Goal: Information Seeking & Learning: Find specific fact

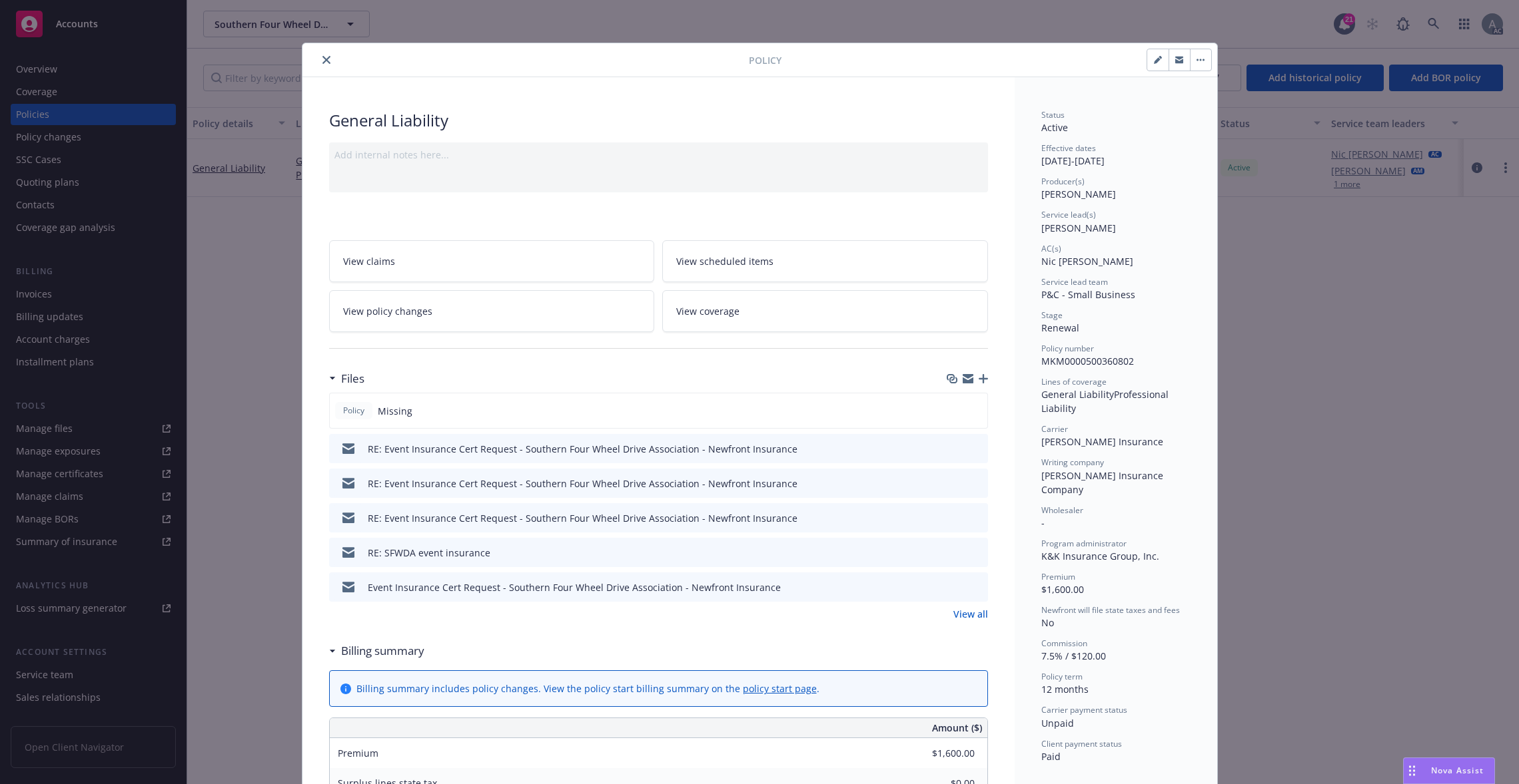
click at [318, 56] on button "close" at bounding box center [326, 60] width 16 height 16
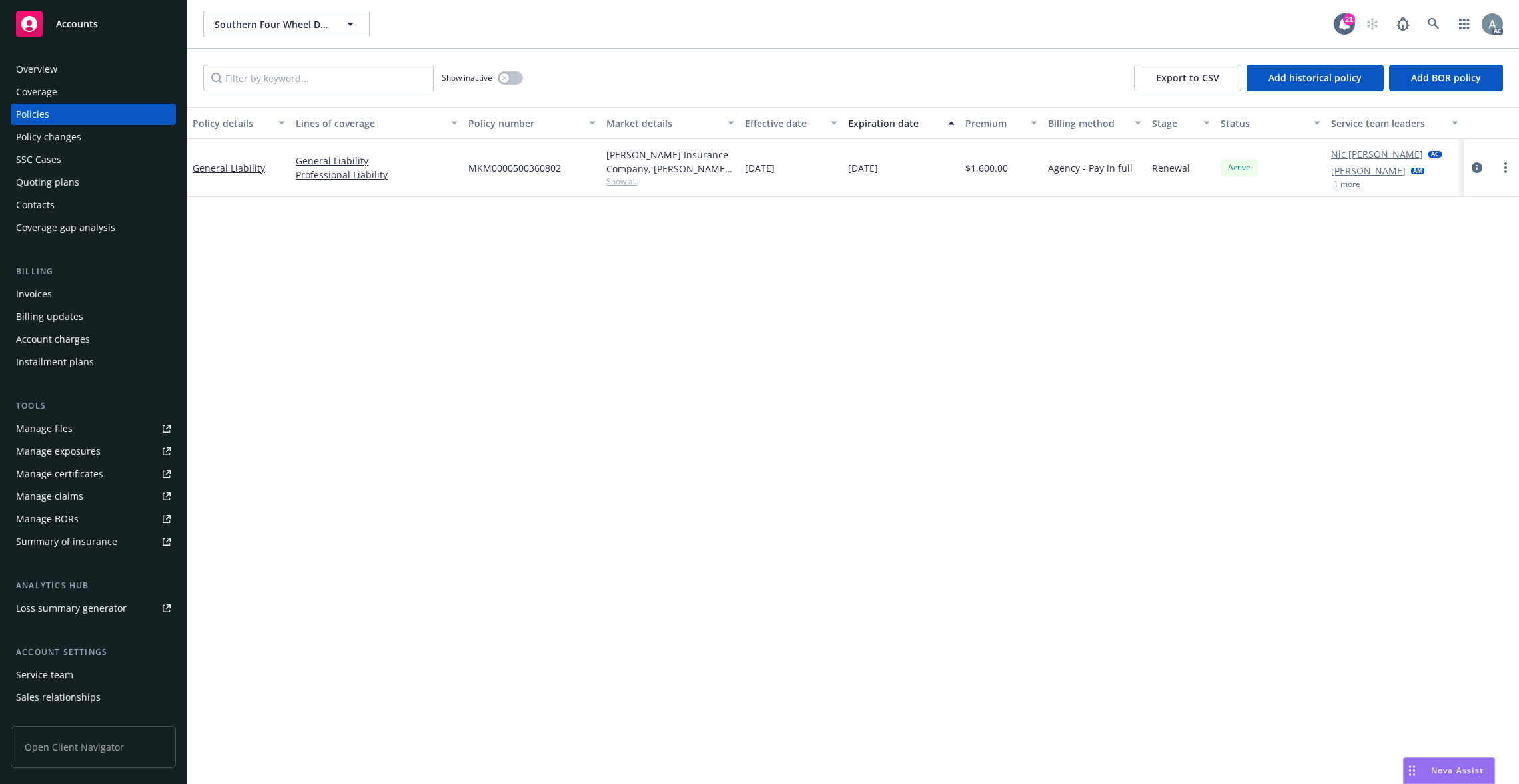
click at [74, 72] on div "Overview" at bounding box center [93, 70] width 154 height 22
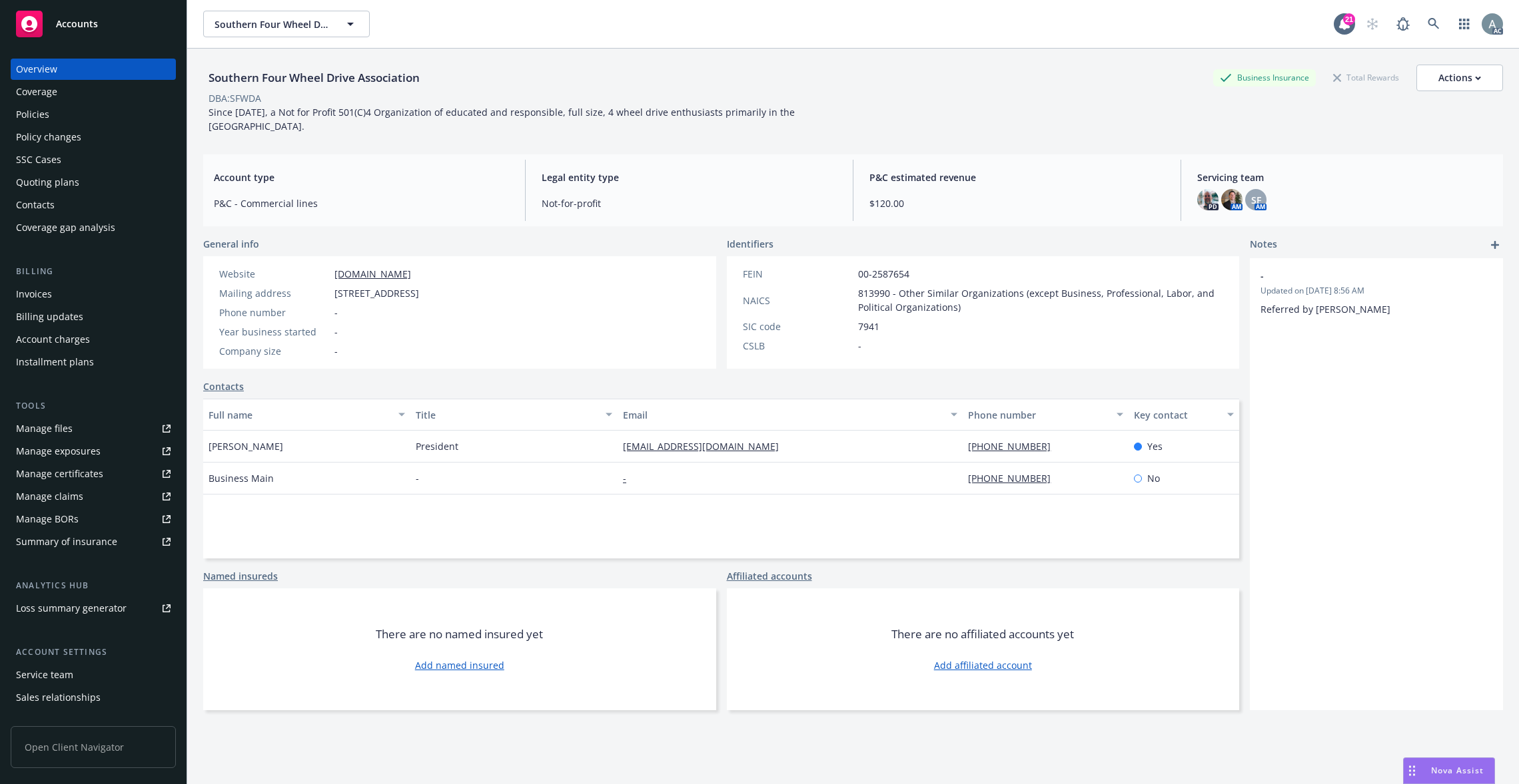
click at [423, 192] on div "Account type P&C - Commercial lines" at bounding box center [361, 190] width 316 height 62
click at [1427, 29] on icon at bounding box center [1433, 24] width 12 height 12
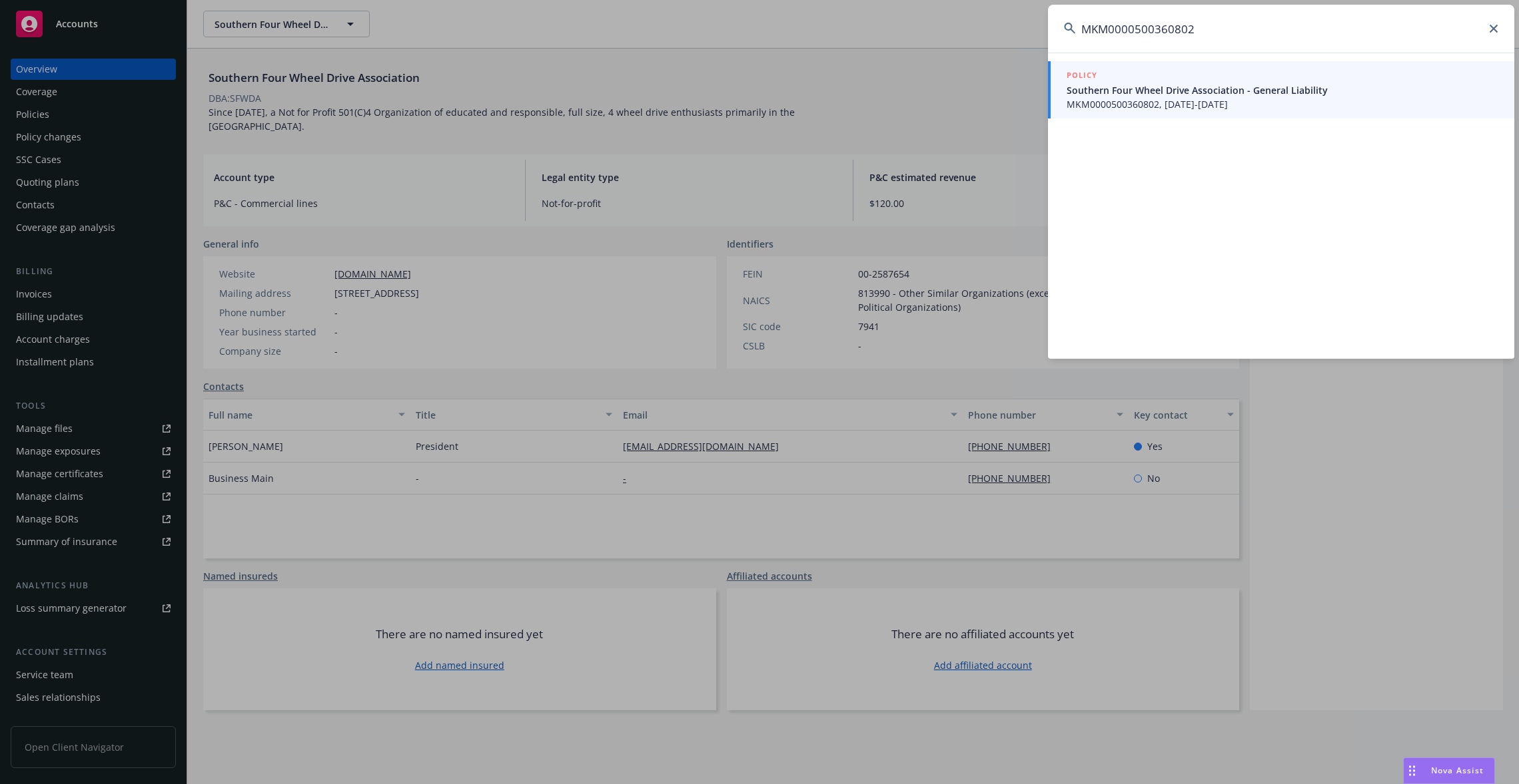
type input "MKM0000500360802"
click at [1213, 99] on span "MKM0000500360802, 03/30/2025-03/30/2026" at bounding box center [1282, 103] width 432 height 14
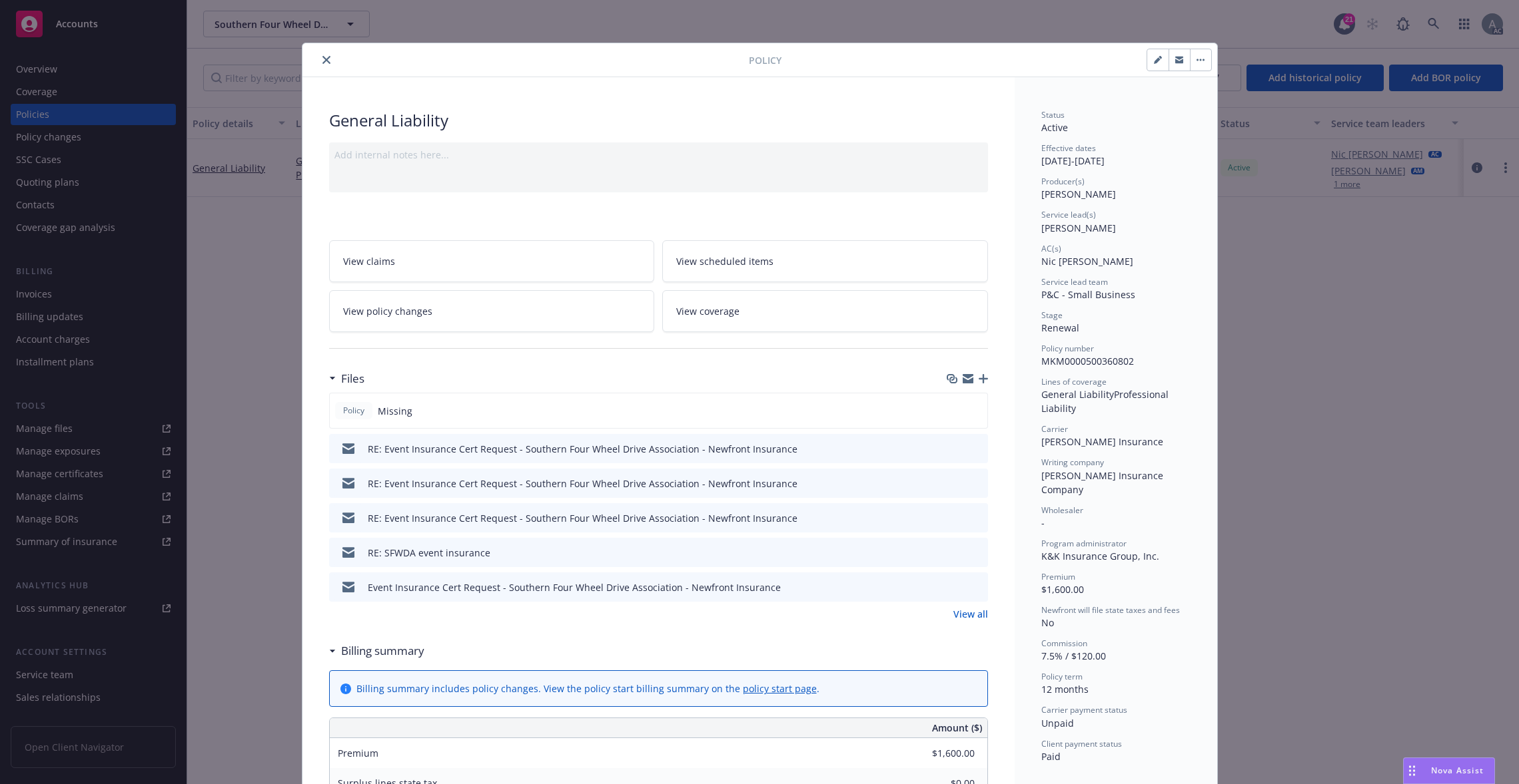
click at [975, 613] on link "View all" at bounding box center [970, 614] width 34 height 14
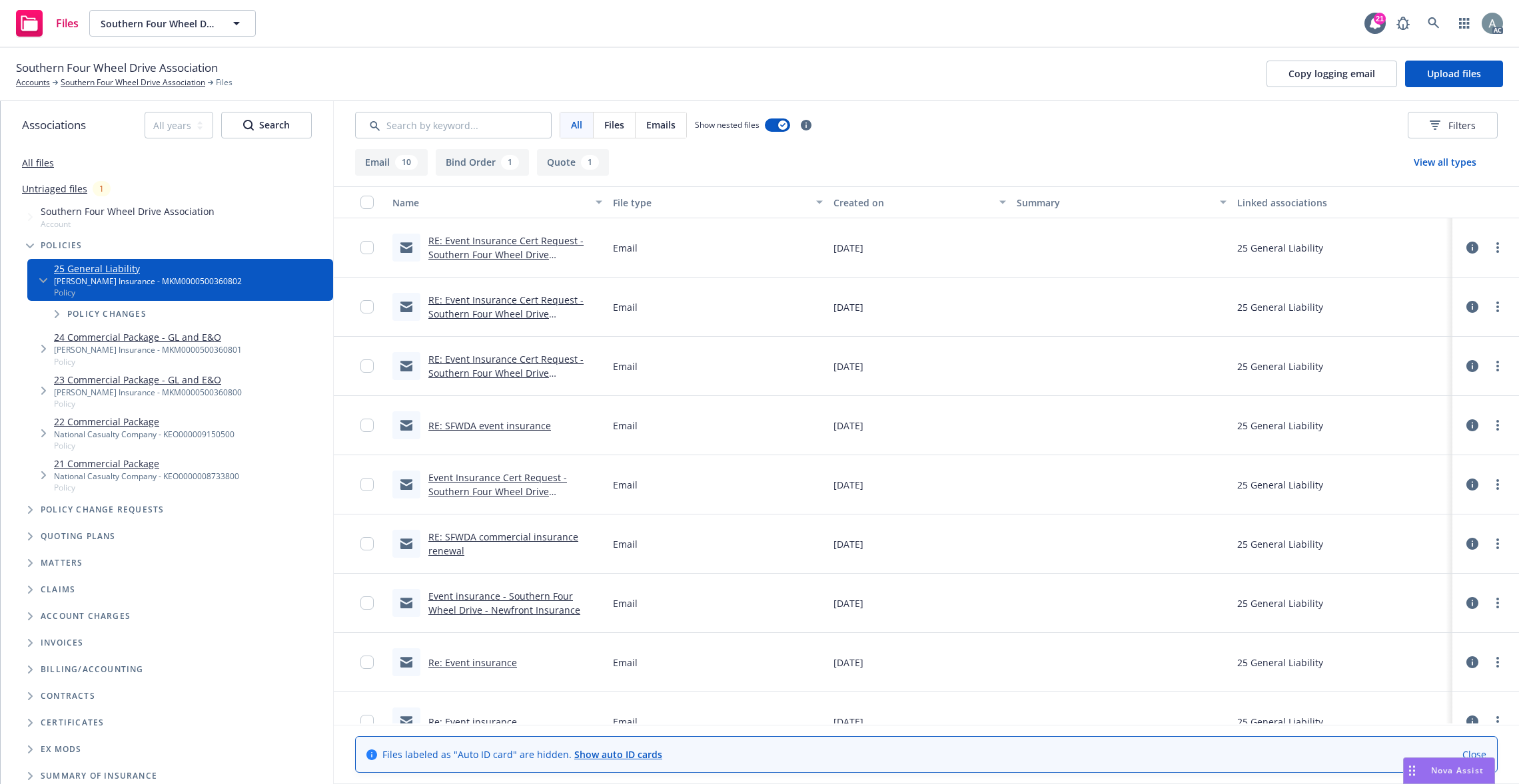
click at [487, 166] on button "Bind Order 1" at bounding box center [482, 162] width 93 height 26
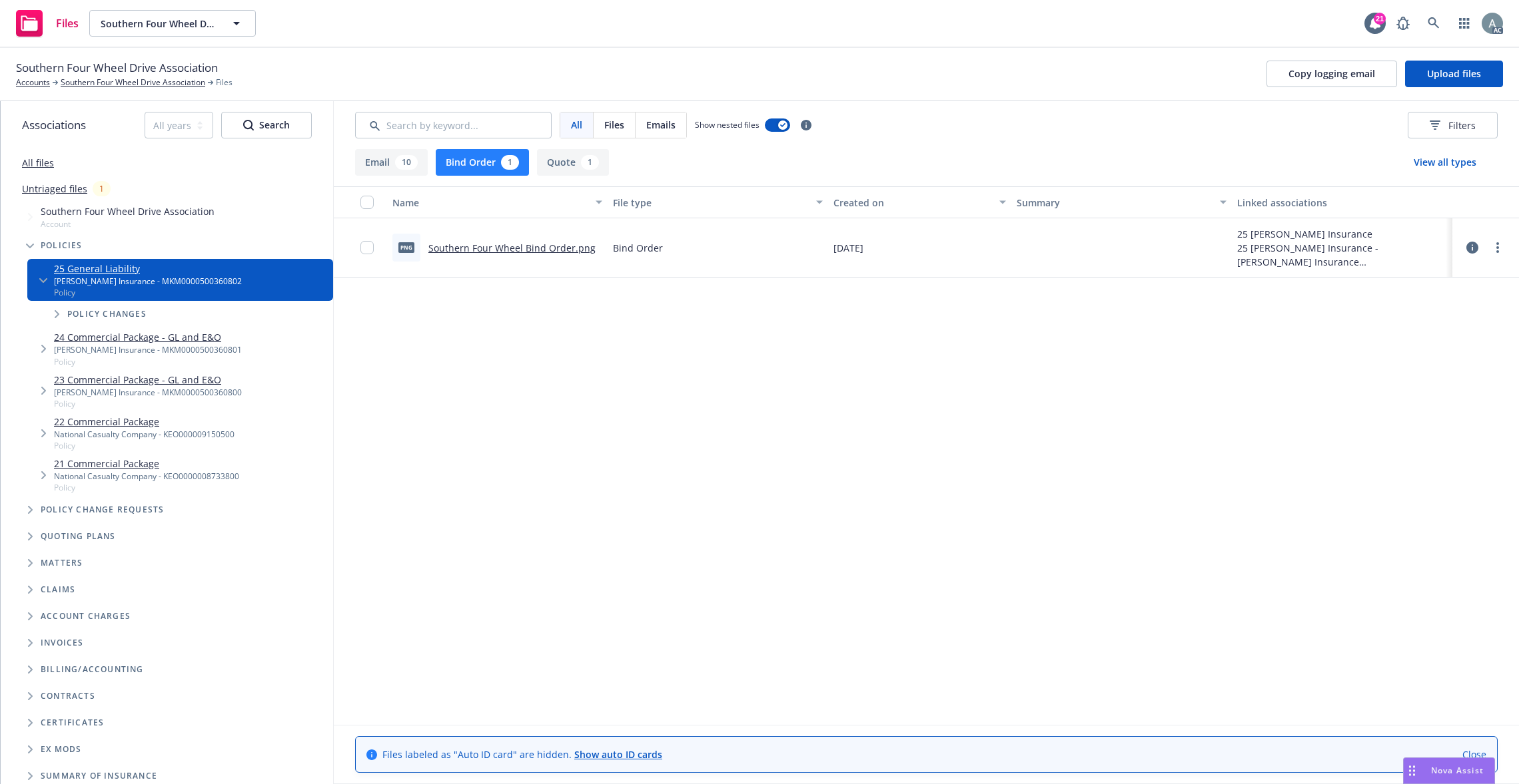
click at [516, 247] on link "Southern Four Wheel Bind Order.png" at bounding box center [511, 248] width 167 height 13
click at [396, 162] on div "10" at bounding box center [406, 162] width 23 height 15
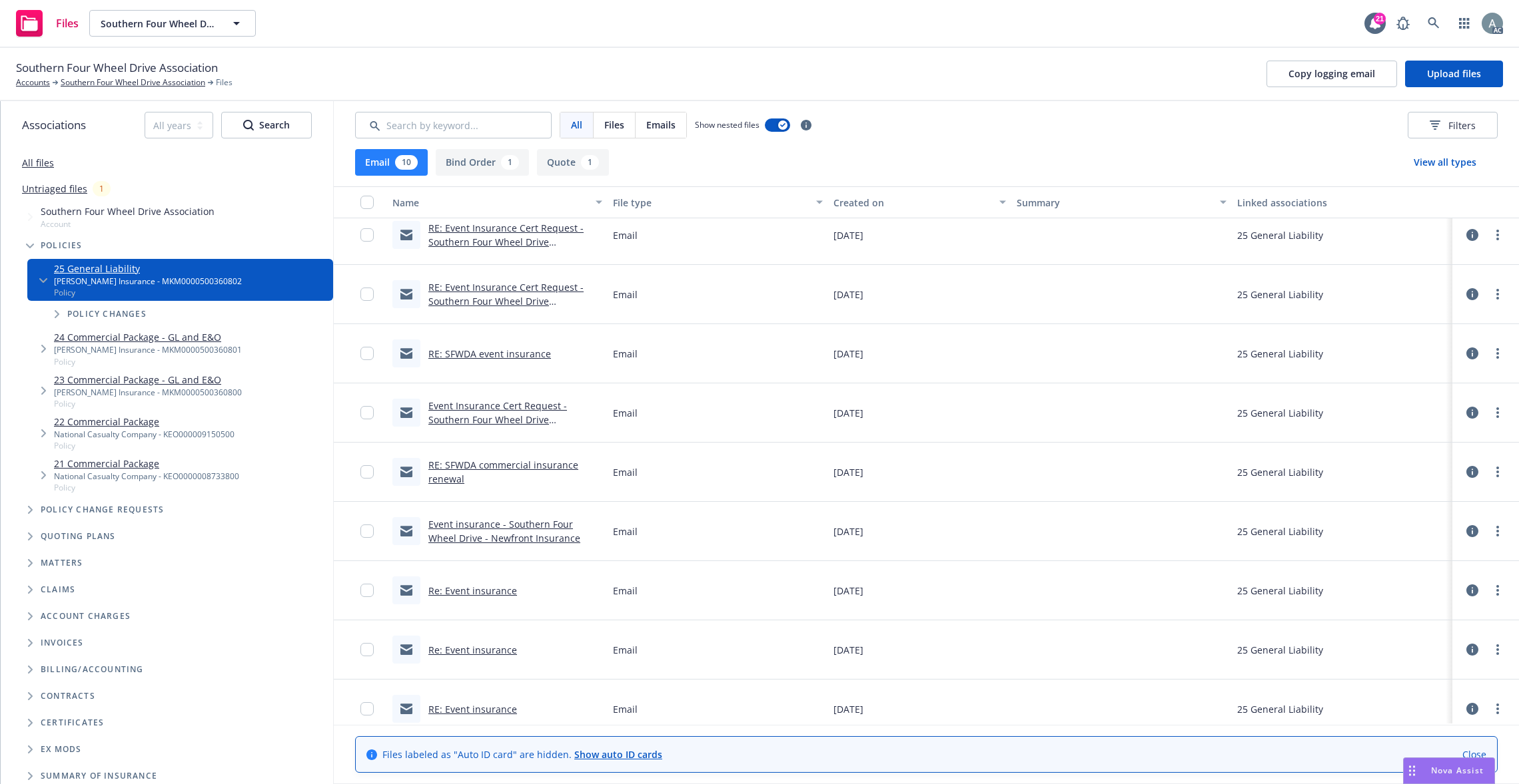
scroll to position [89, 0]
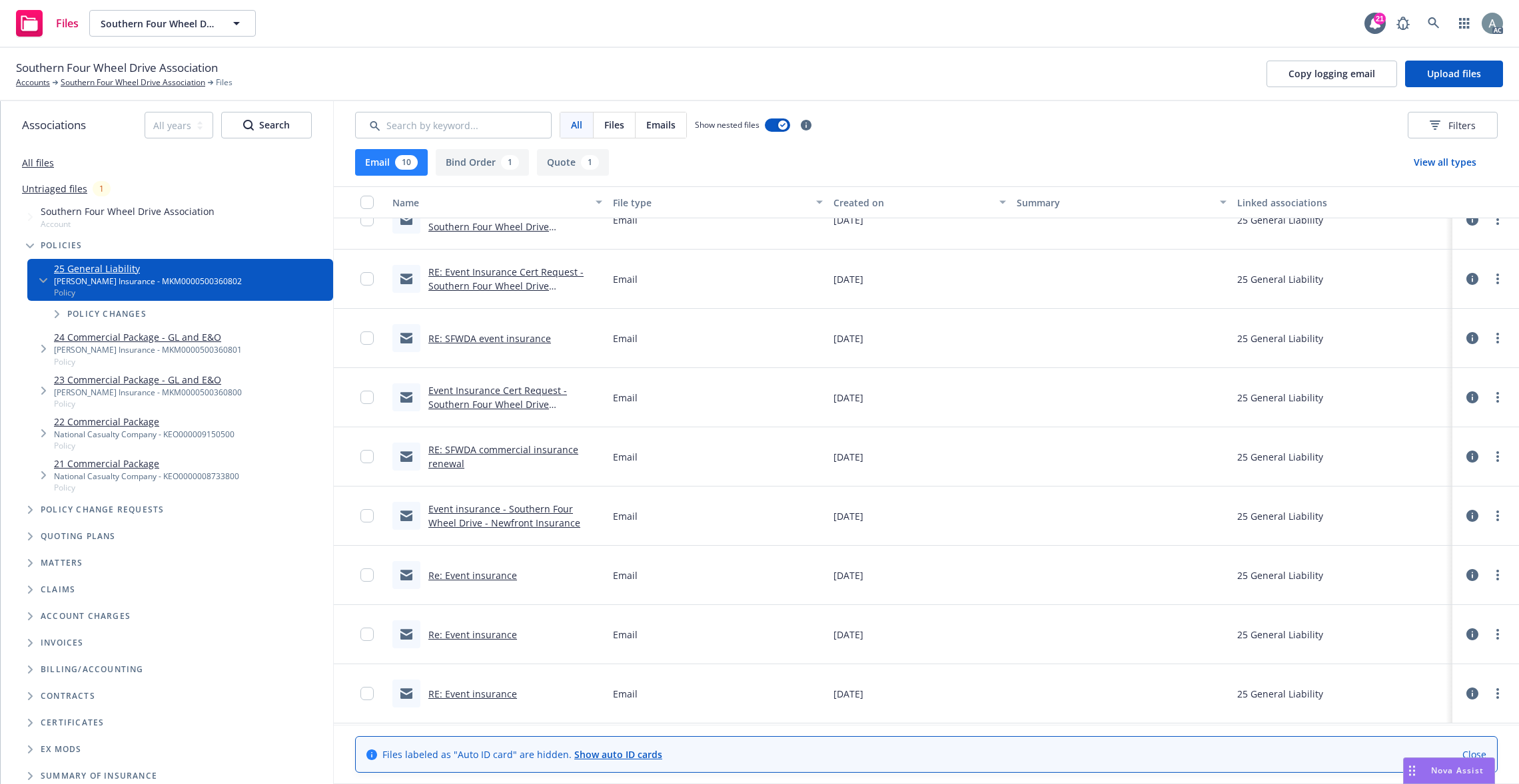
click at [452, 451] on link "RE: SFWDA commercial insurance renewal" at bounding box center [502, 456] width 150 height 26
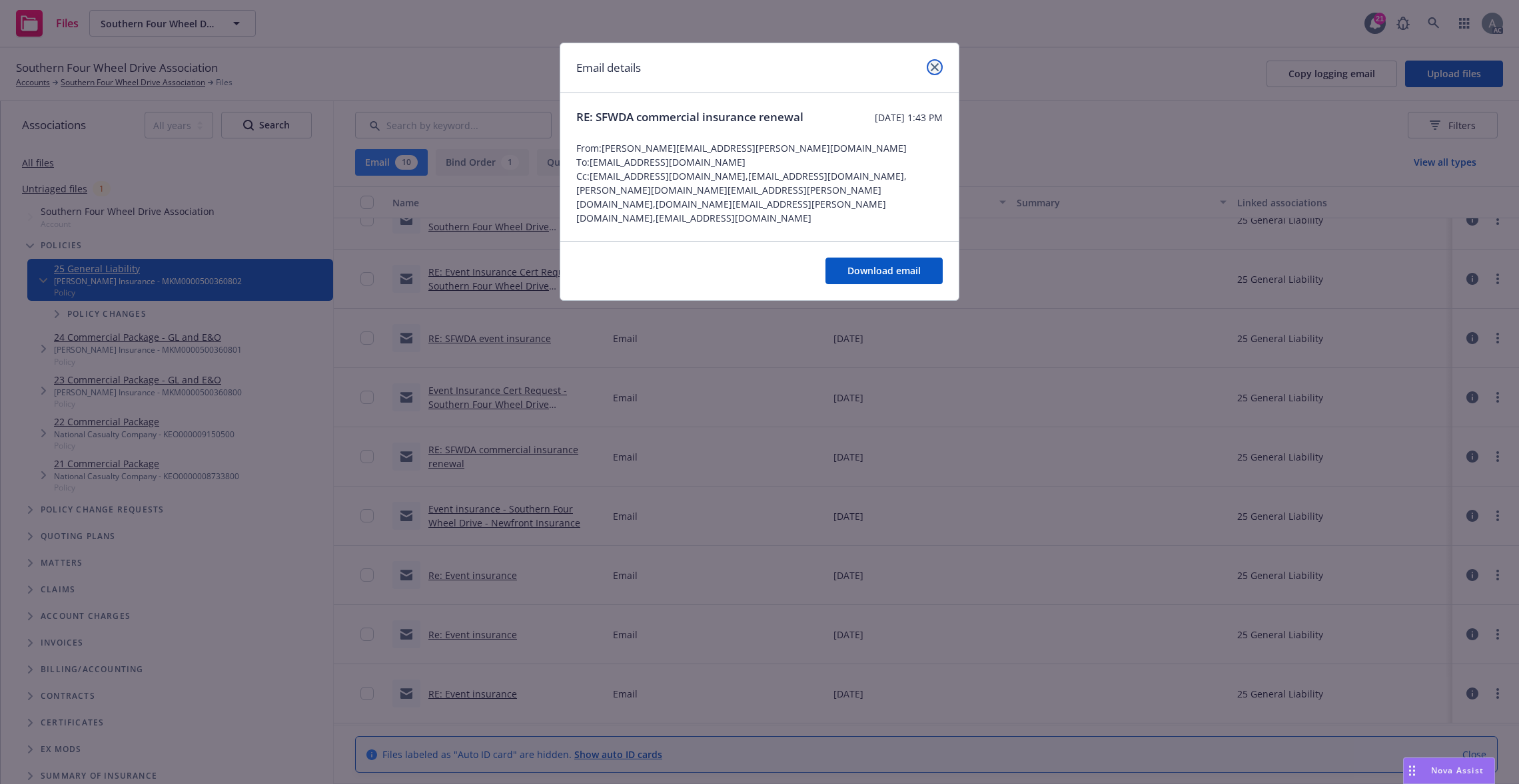
click at [938, 69] on icon "close" at bounding box center [934, 67] width 8 height 8
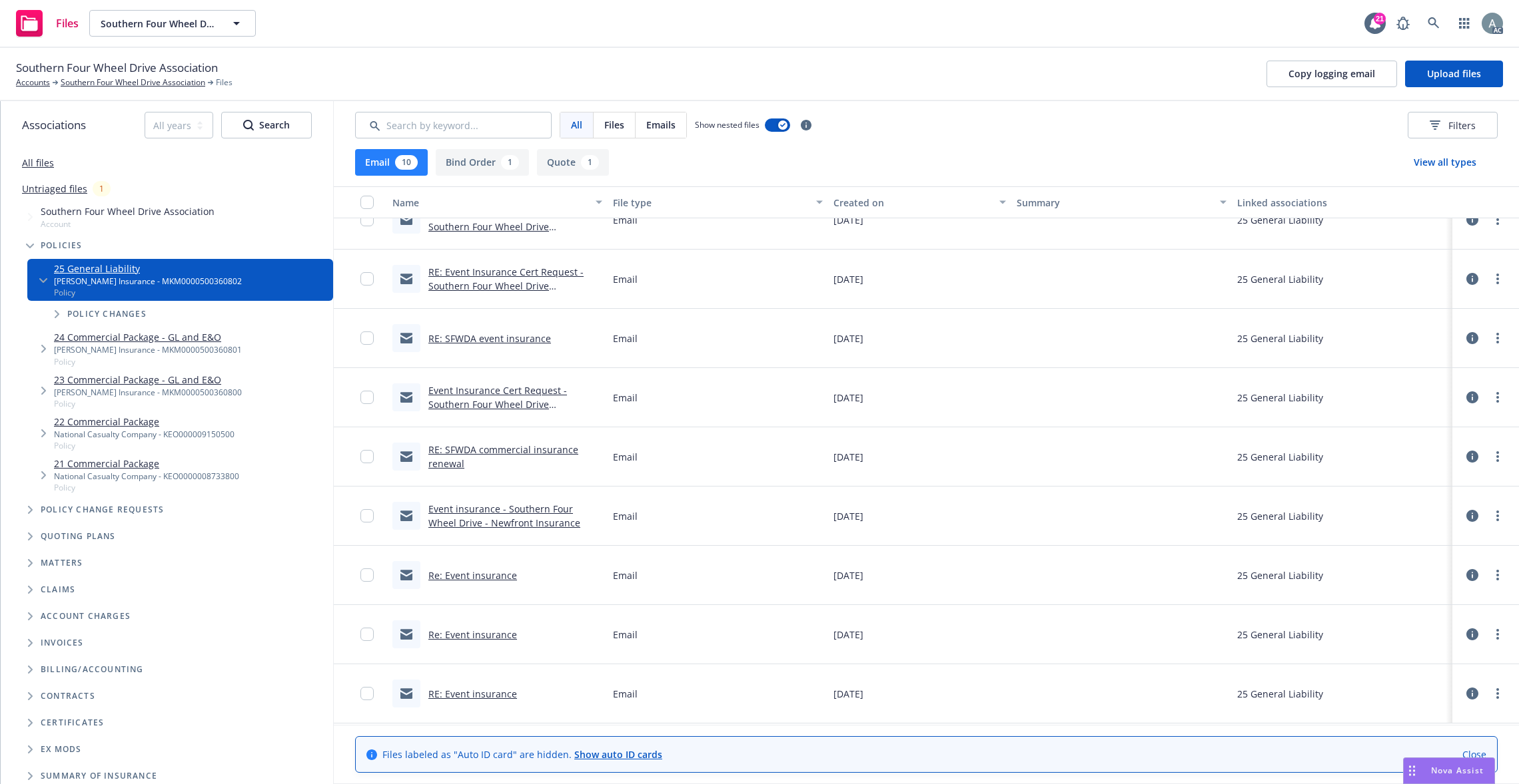
click at [463, 574] on link "Re: Event insurance" at bounding box center [472, 576] width 89 height 13
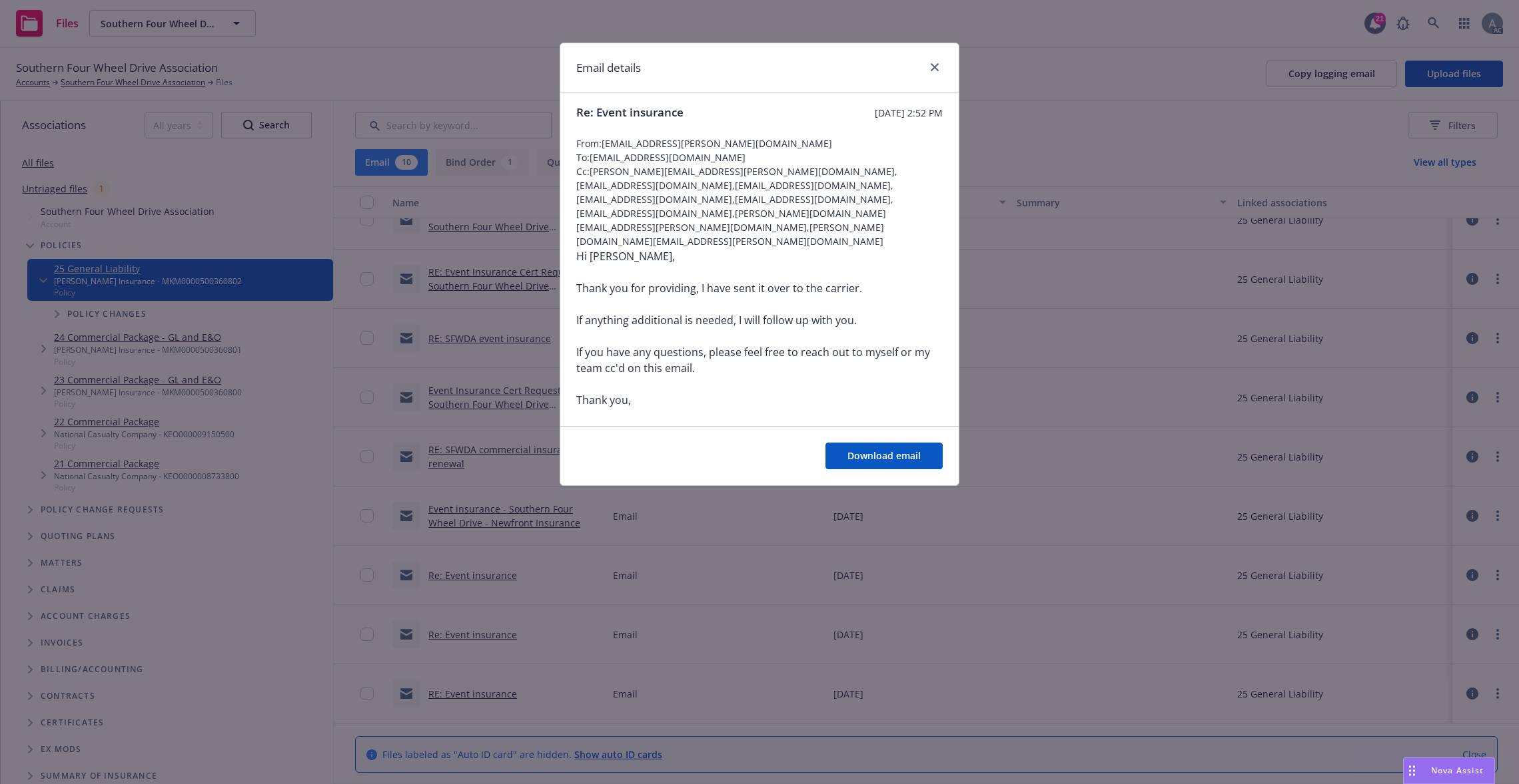
scroll to position [0, 0]
click at [932, 66] on icon "close" at bounding box center [934, 67] width 8 height 8
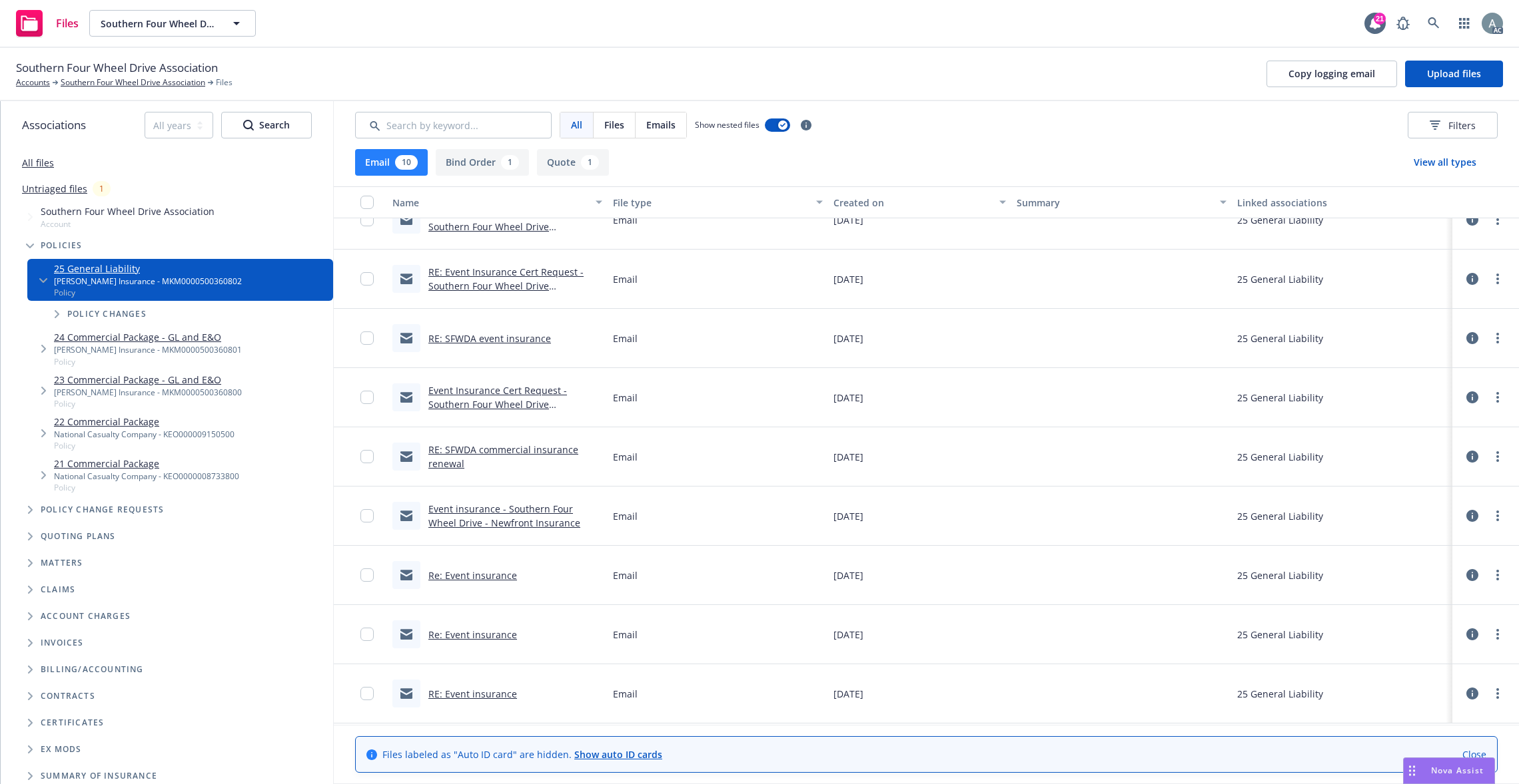
click at [477, 692] on link "RE: Event insurance" at bounding box center [472, 694] width 89 height 13
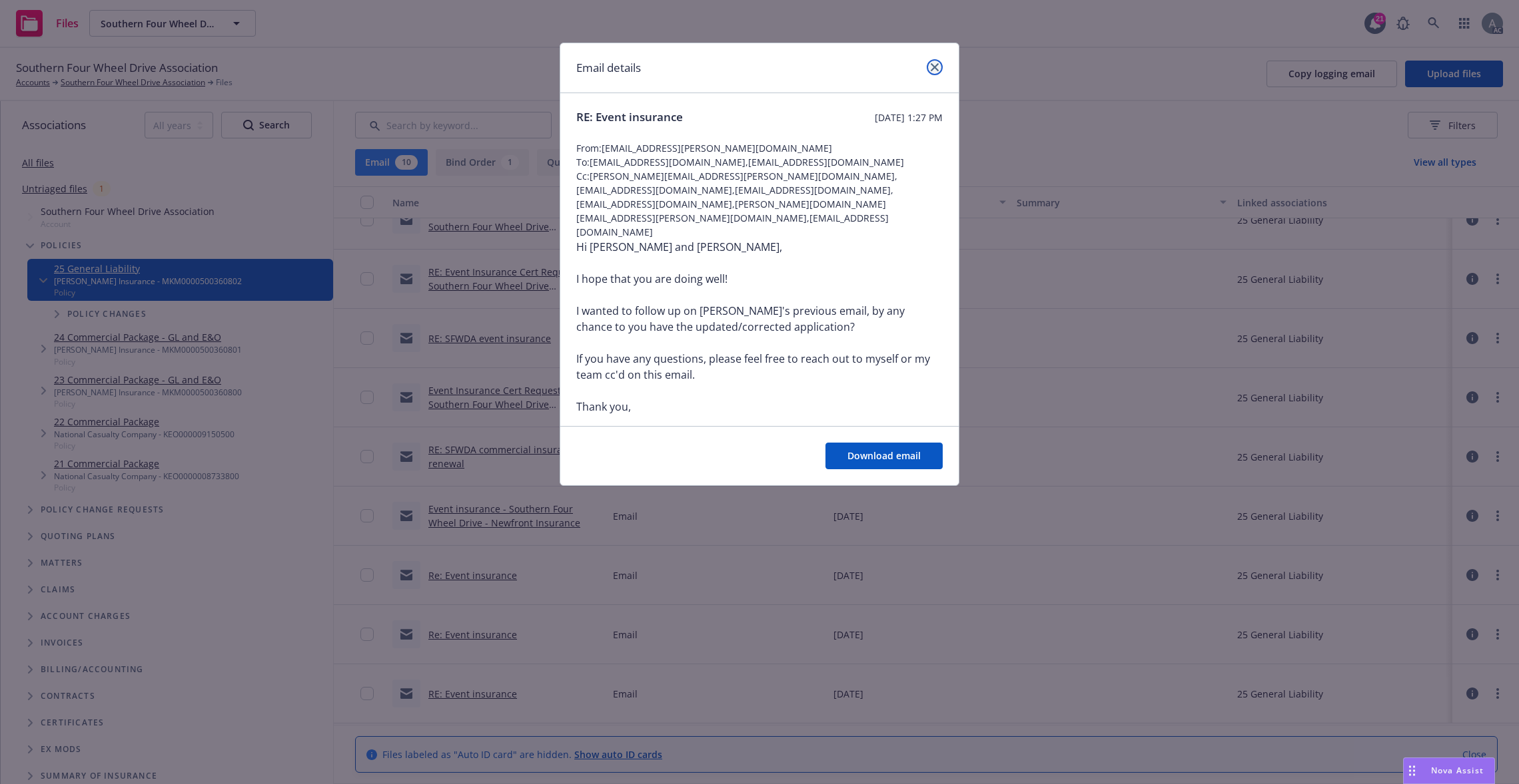
click at [936, 62] on link "close" at bounding box center [935, 67] width 16 height 16
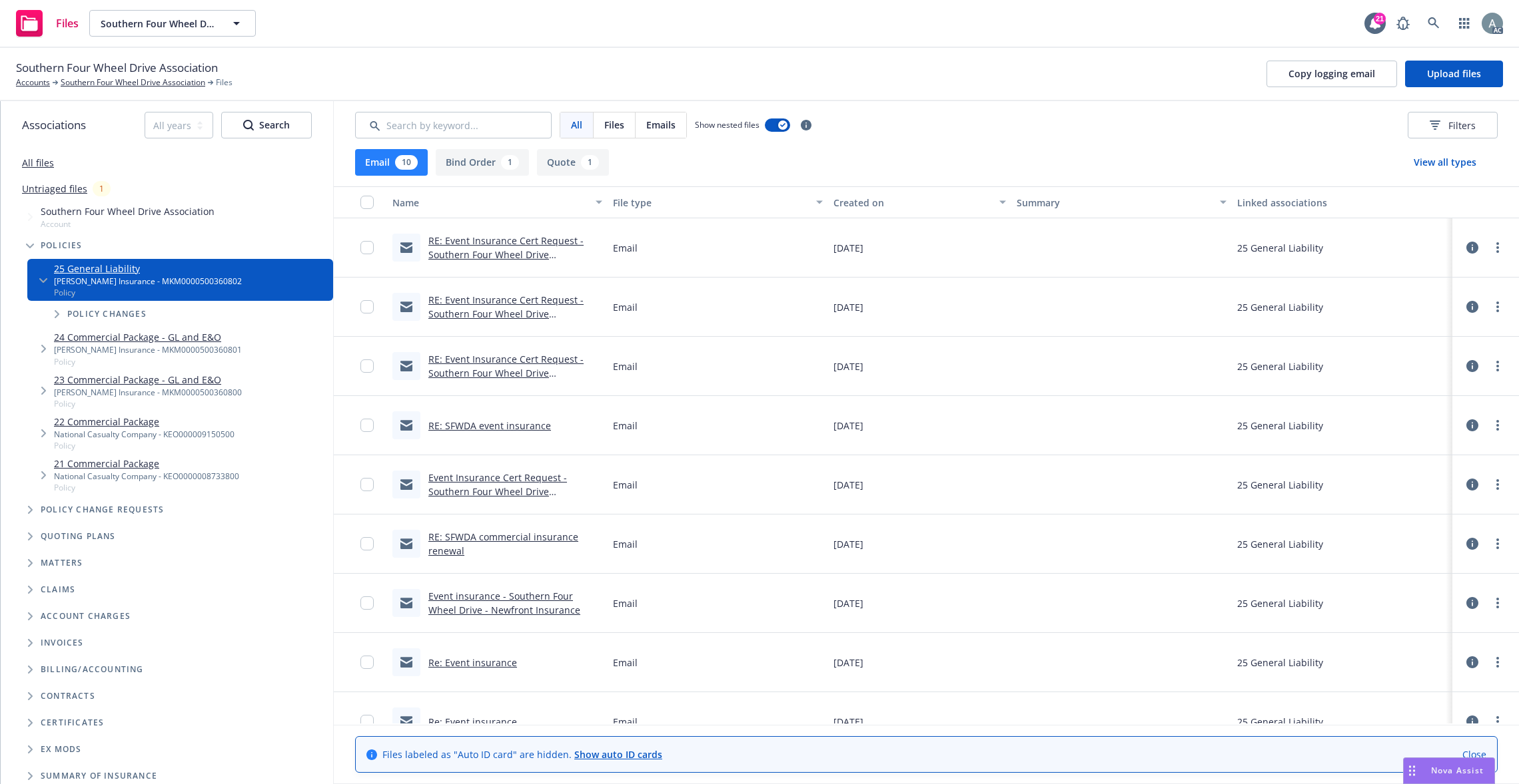
click at [496, 252] on link "RE: Event Insurance Cert Request - Southern Four Wheel Drive Association - Newf…" at bounding box center [505, 255] width 155 height 41
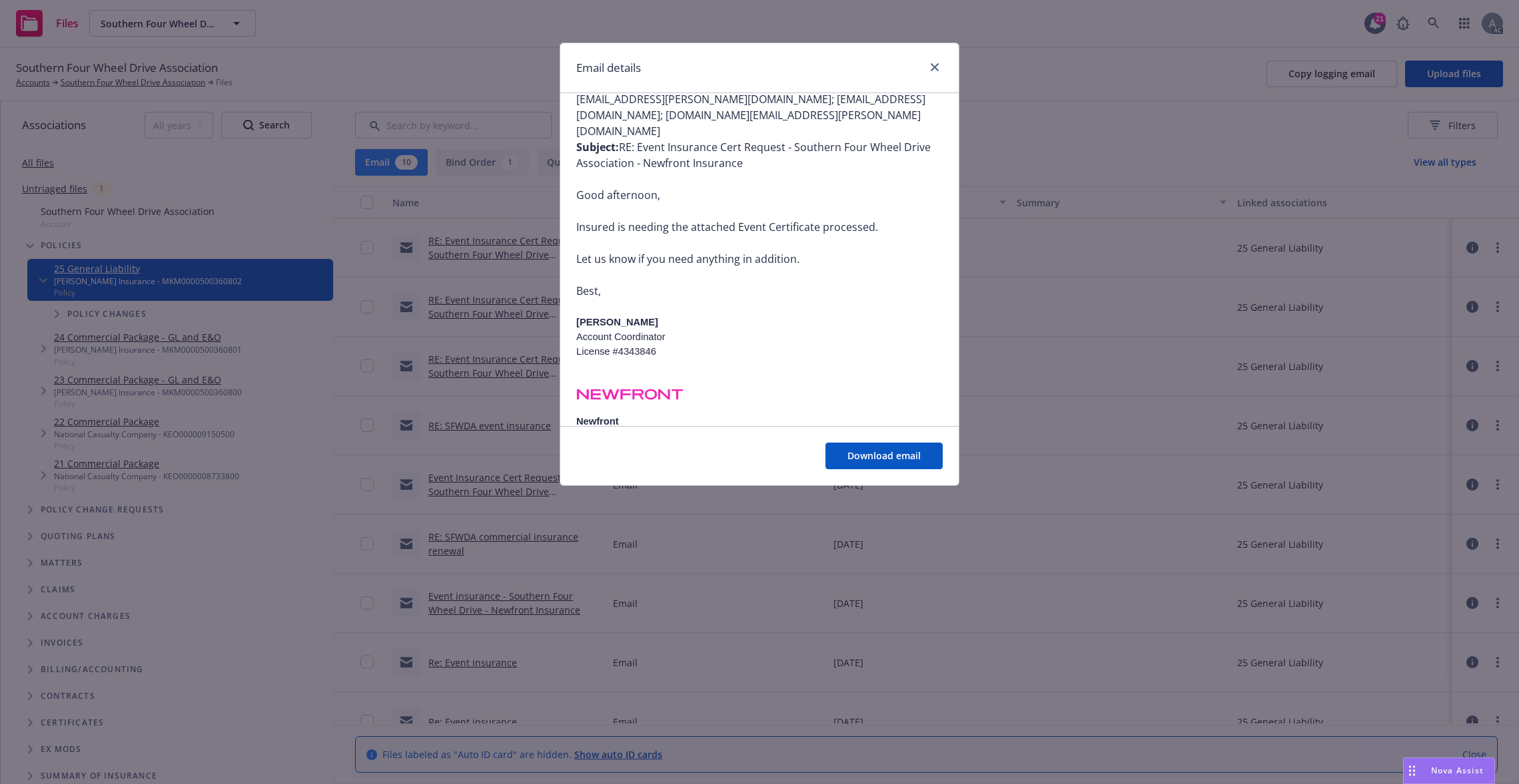
scroll to position [1168, 0]
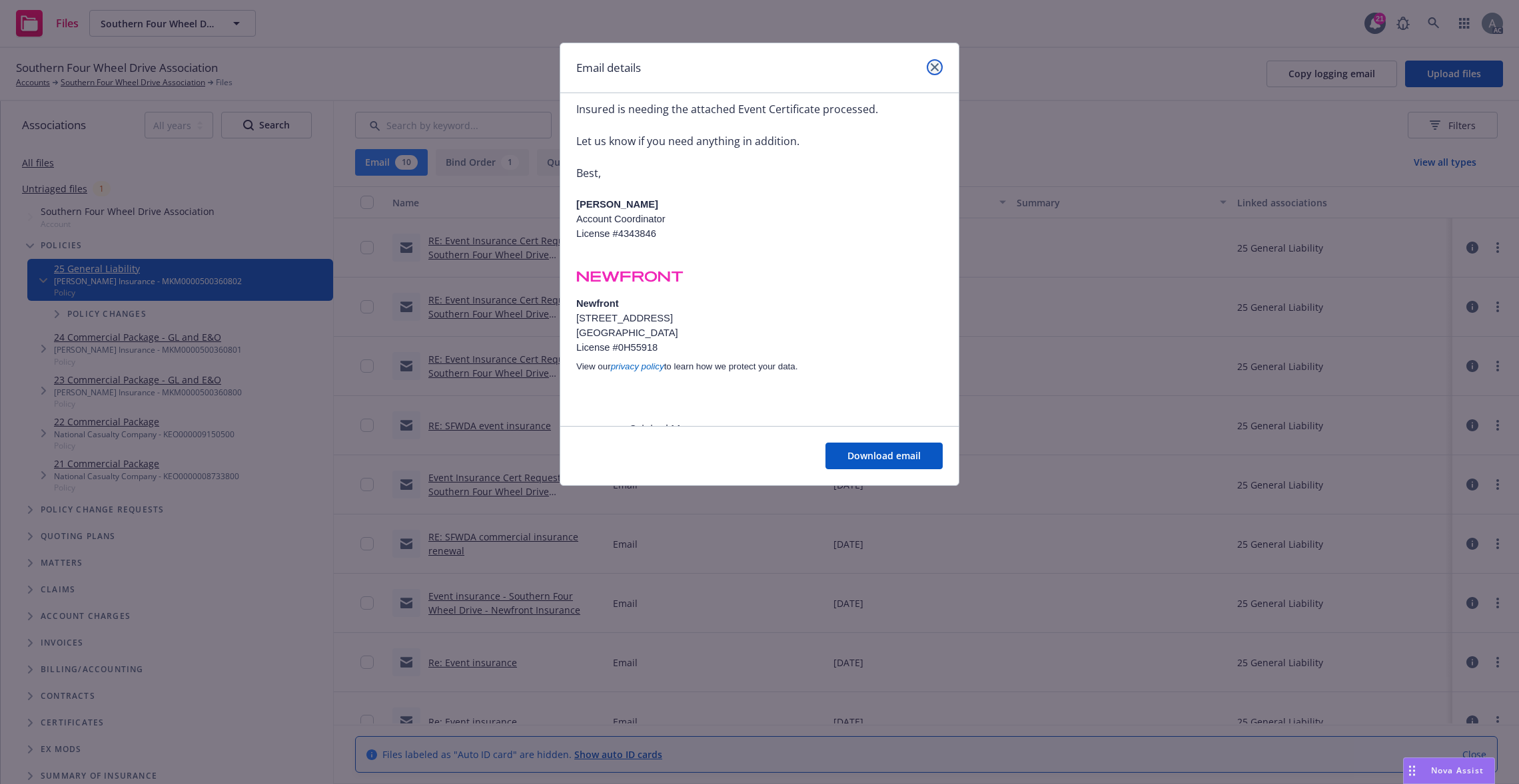
click at [935, 64] on icon "close" at bounding box center [934, 67] width 8 height 8
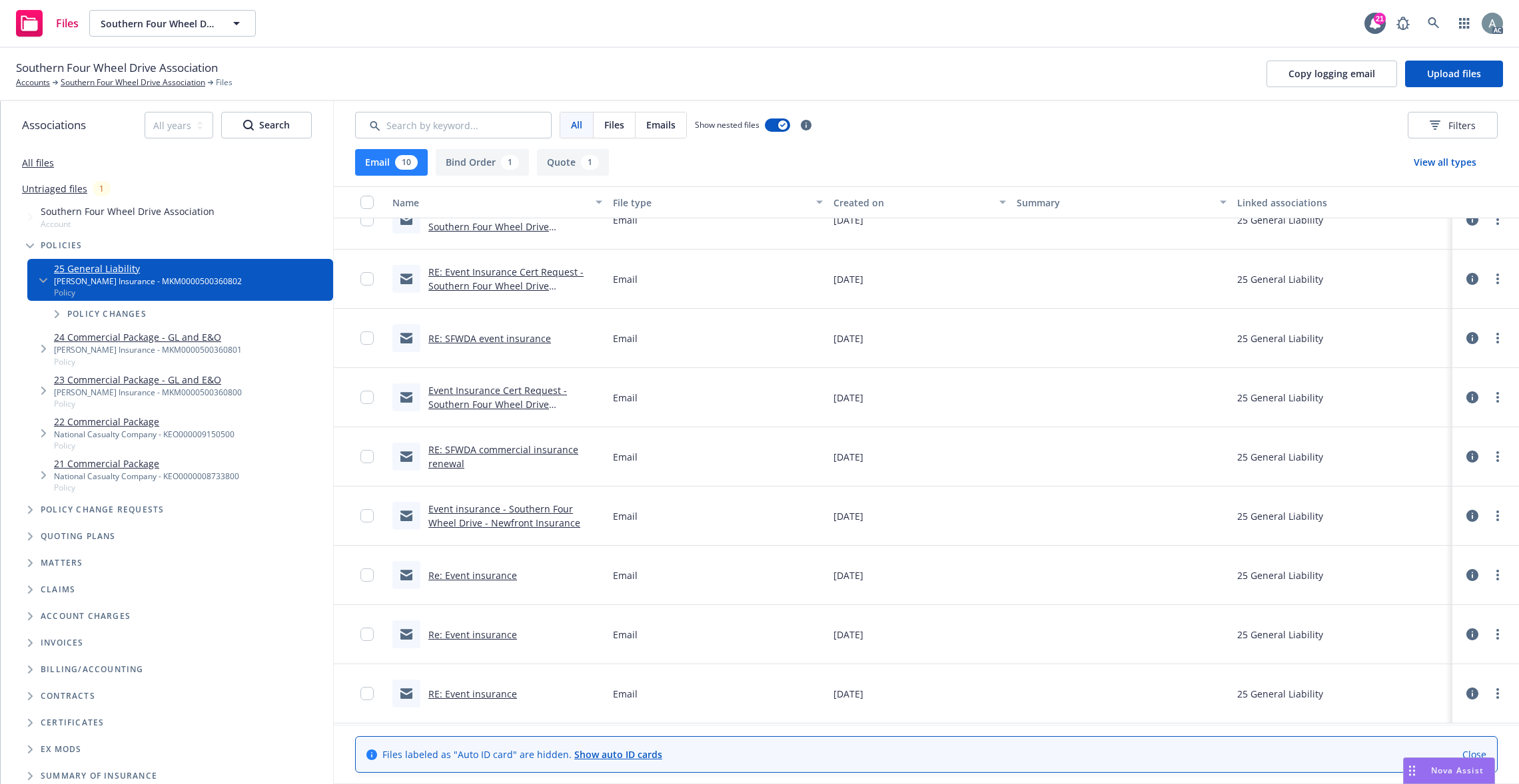
scroll to position [0, 0]
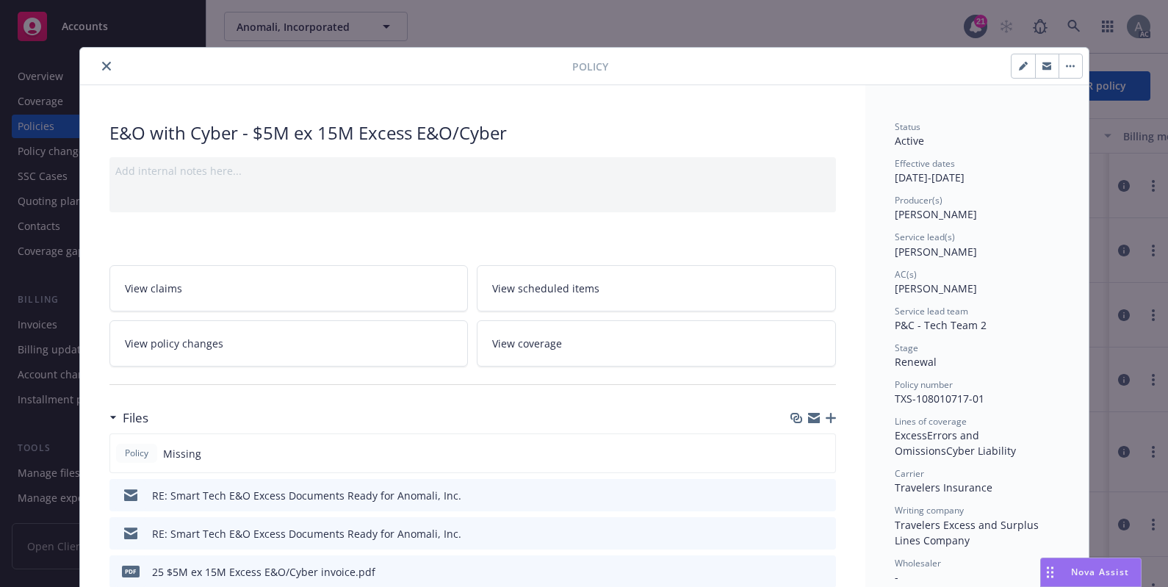
scroll to position [573, 0]
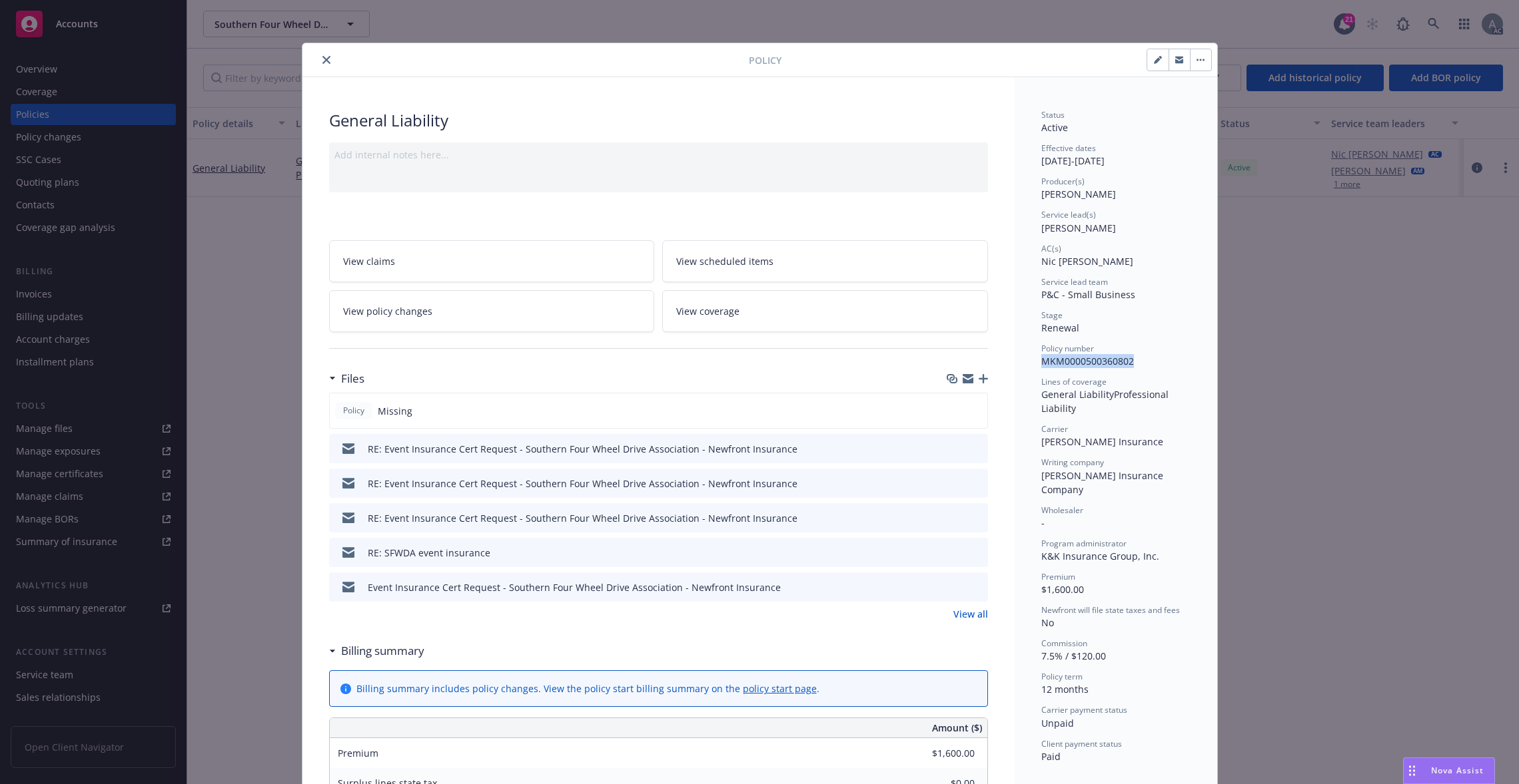
drag, startPoint x: 1124, startPoint y: 366, endPoint x: 1026, endPoint y: 362, distance: 98.1
copy span "MKM0000500360802"
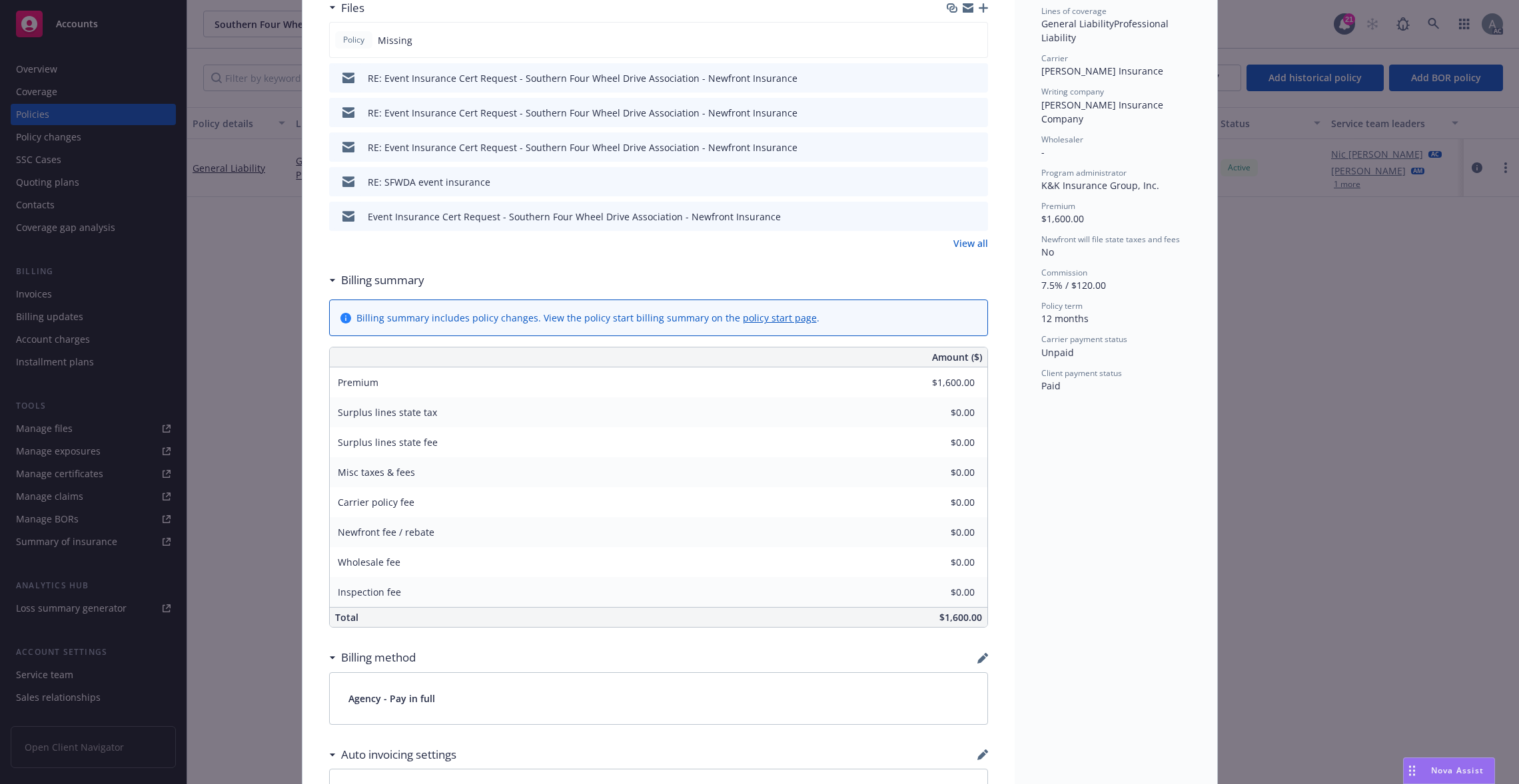
scroll to position [107, 0]
